Goal: Information Seeking & Learning: Find specific page/section

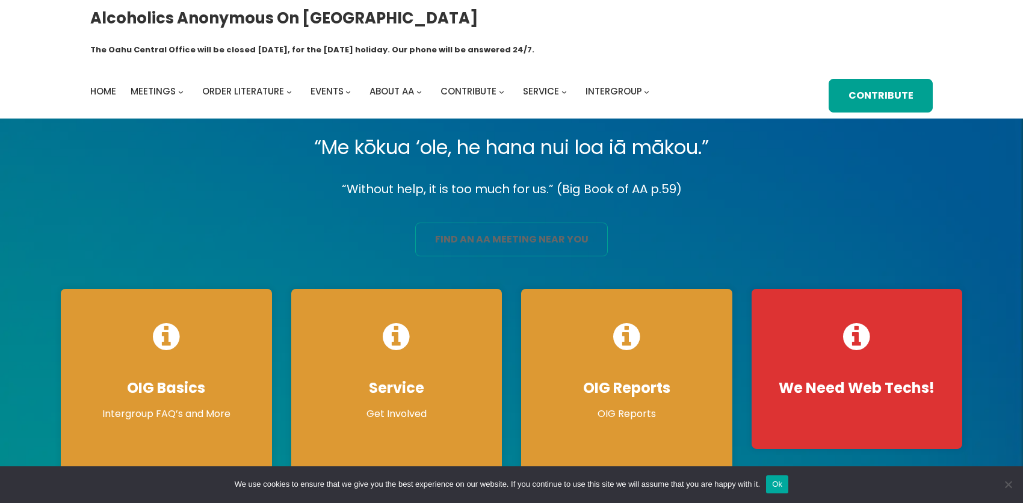
click at [515, 233] on link "find an aa meeting near you" at bounding box center [511, 240] width 193 height 34
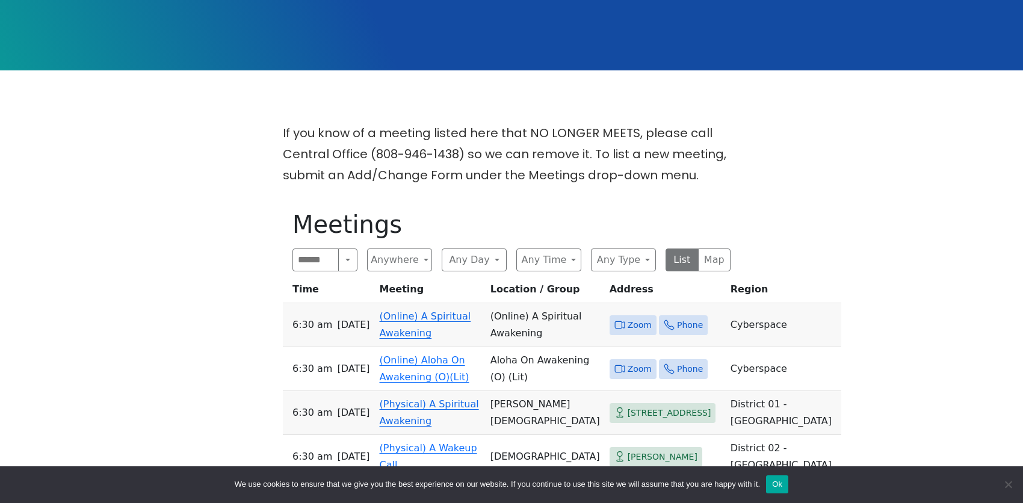
scroll to position [301, 0]
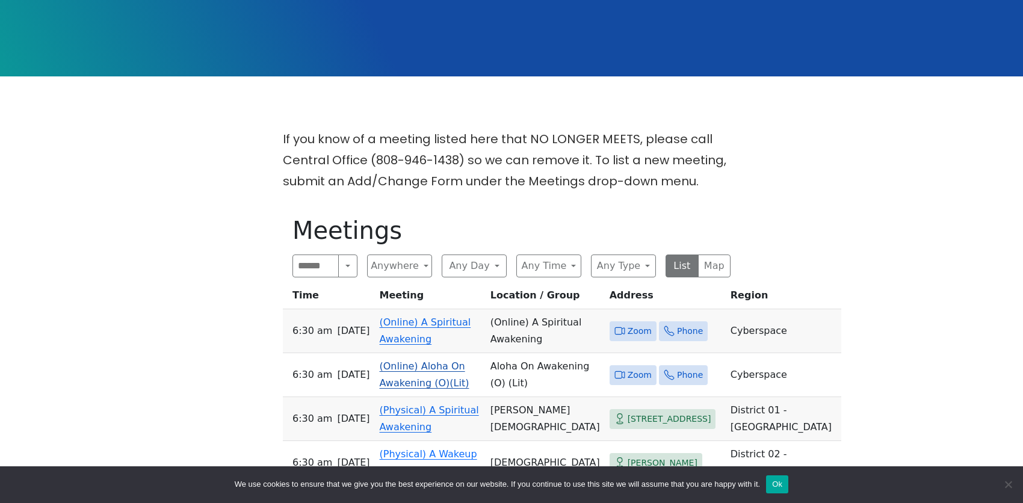
click at [421, 360] on link "(Online) Aloha On Awakening (O)(Lit)" at bounding box center [425, 374] width 90 height 28
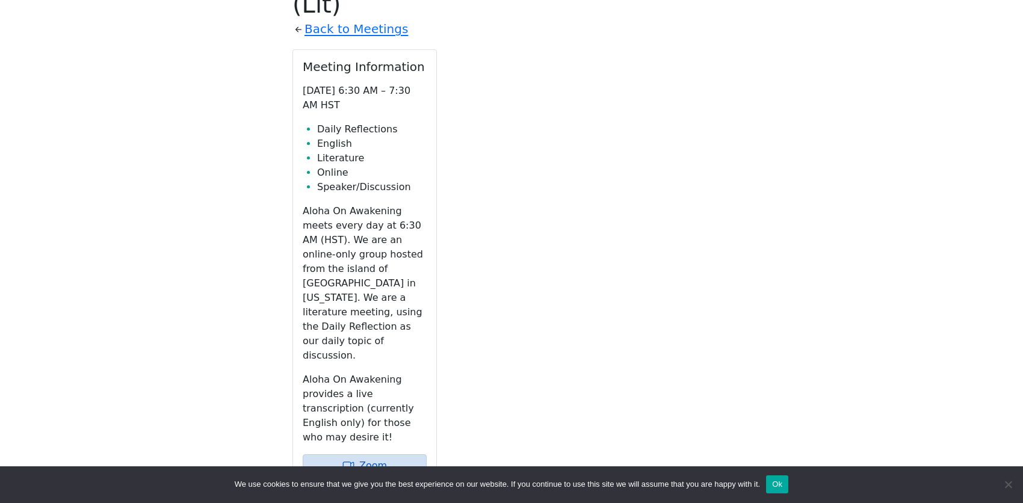
scroll to position [563, 0]
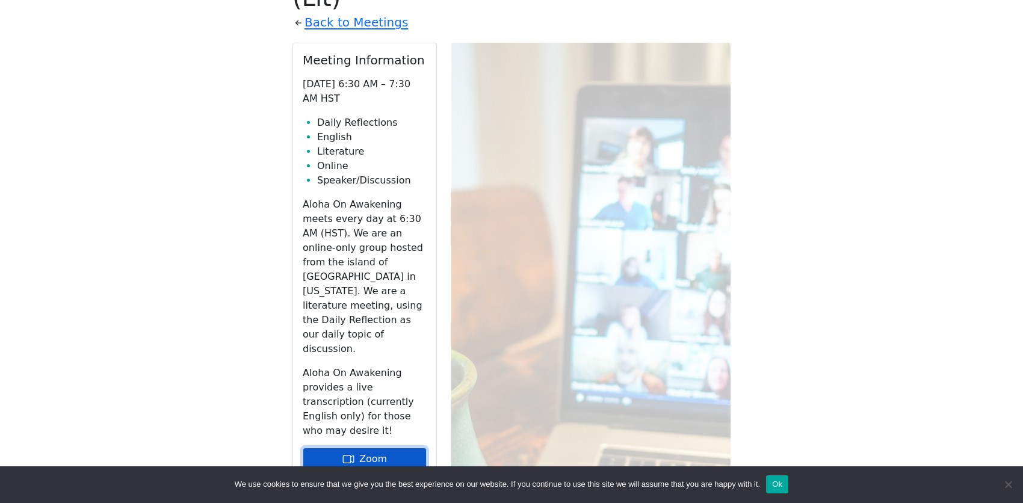
click at [409, 448] on link "Zoom" at bounding box center [365, 459] width 124 height 23
